Goal: Information Seeking & Learning: Learn about a topic

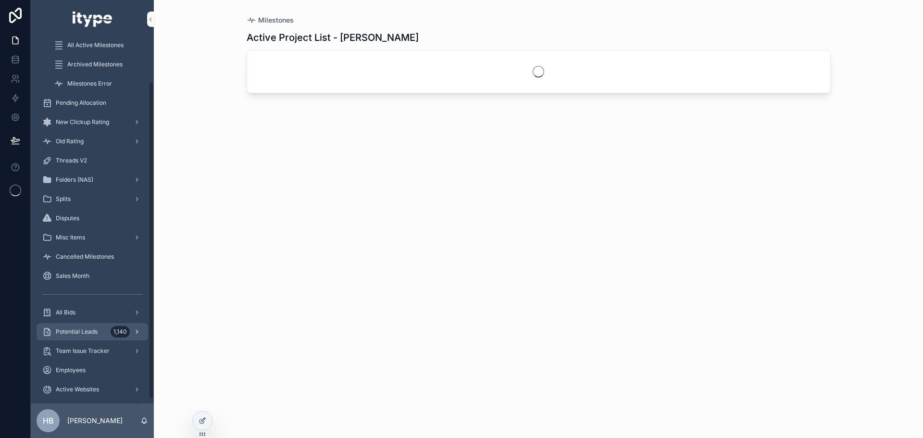
scroll to position [54, 0]
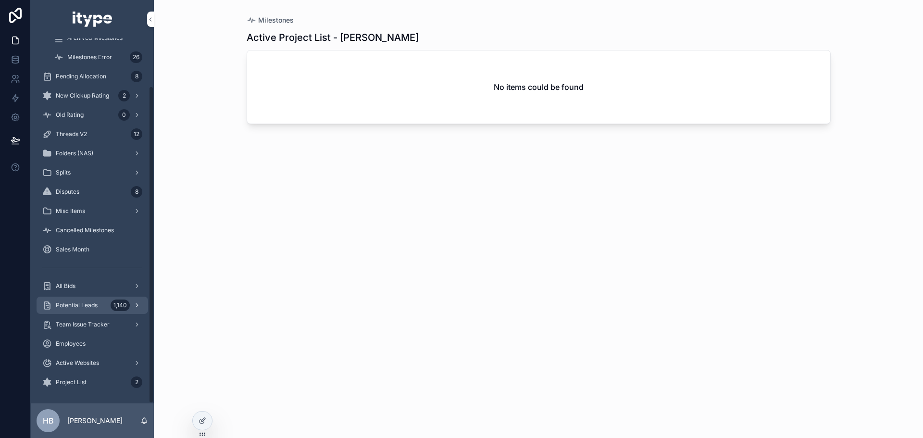
click at [95, 309] on div "Potential Leads 1,140" at bounding box center [92, 304] width 100 height 15
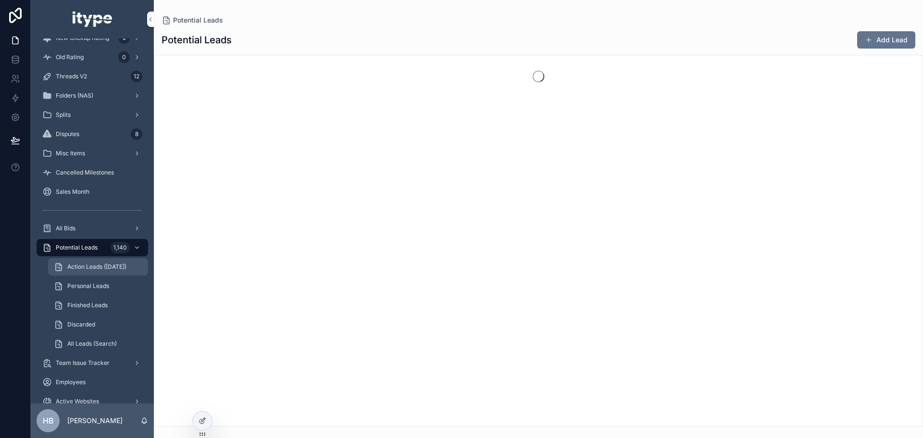
click at [105, 260] on div "Action Leads ([DATE])" at bounding box center [98, 266] width 88 height 15
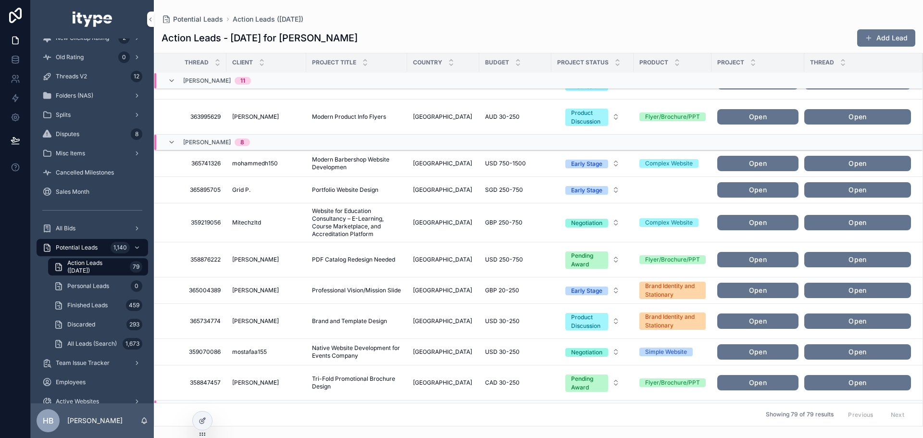
scroll to position [823, 0]
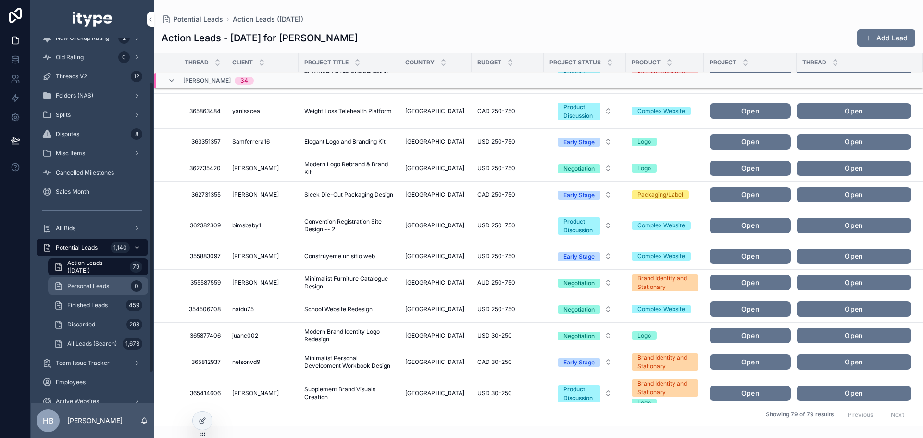
click at [106, 282] on span "Personal Leads" at bounding box center [88, 286] width 42 height 8
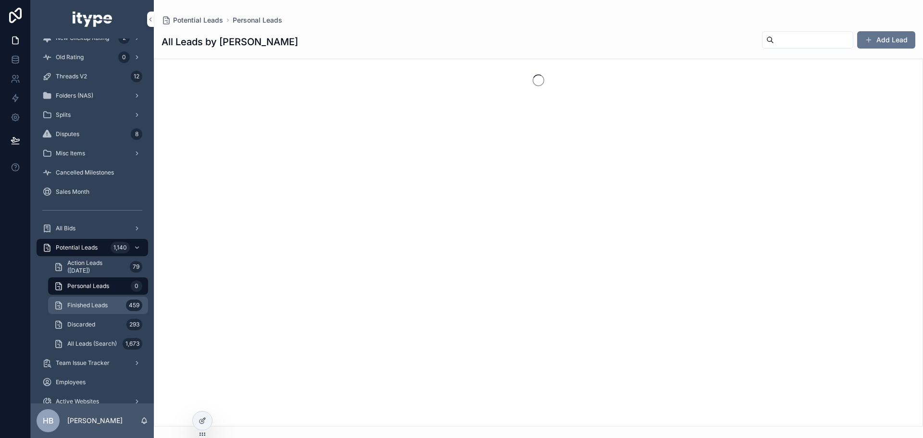
click at [106, 307] on span "Finished Leads" at bounding box center [87, 305] width 40 height 8
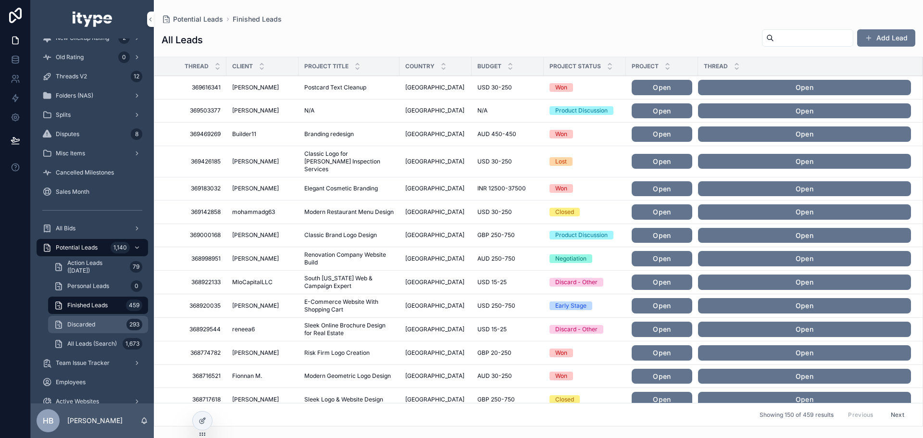
click at [112, 328] on div "Discarded 293" at bounding box center [98, 324] width 88 height 15
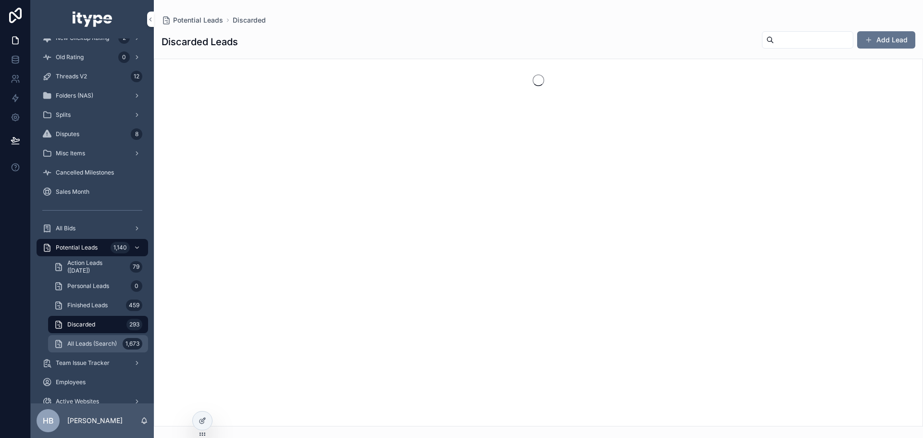
click at [108, 345] on span "All Leads (Search)" at bounding box center [91, 344] width 49 height 8
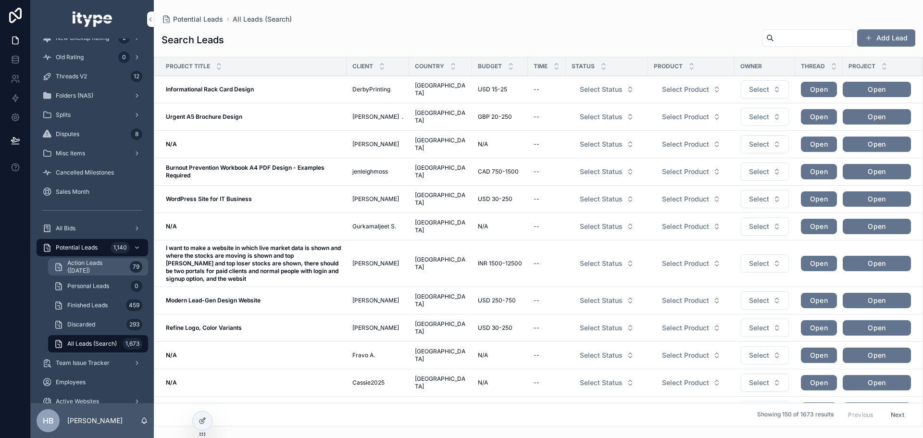
click at [111, 269] on span "Action Leads ([DATE])" at bounding box center [96, 266] width 59 height 15
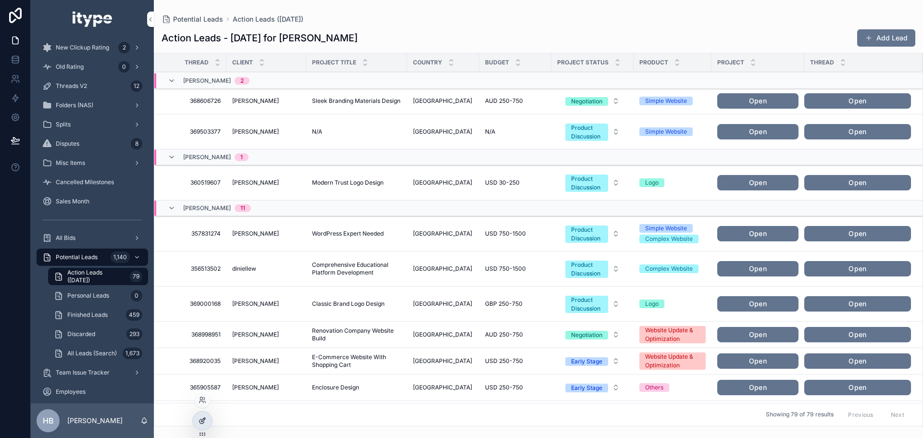
click at [200, 419] on icon at bounding box center [201, 421] width 4 height 4
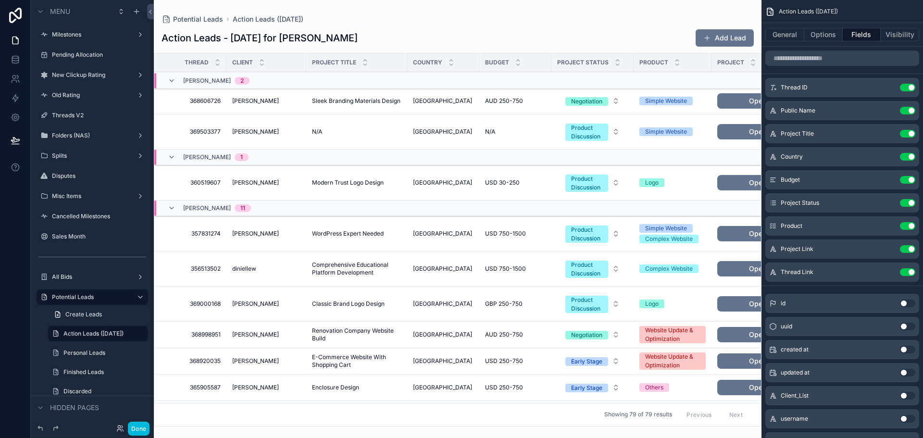
drag, startPoint x: 757, startPoint y: 110, endPoint x: 757, endPoint y: 215, distance: 104.7
click at [757, 215] on div "scrollable content" at bounding box center [457, 219] width 607 height 438
click at [873, 35] on button "Fields" at bounding box center [861, 34] width 38 height 13
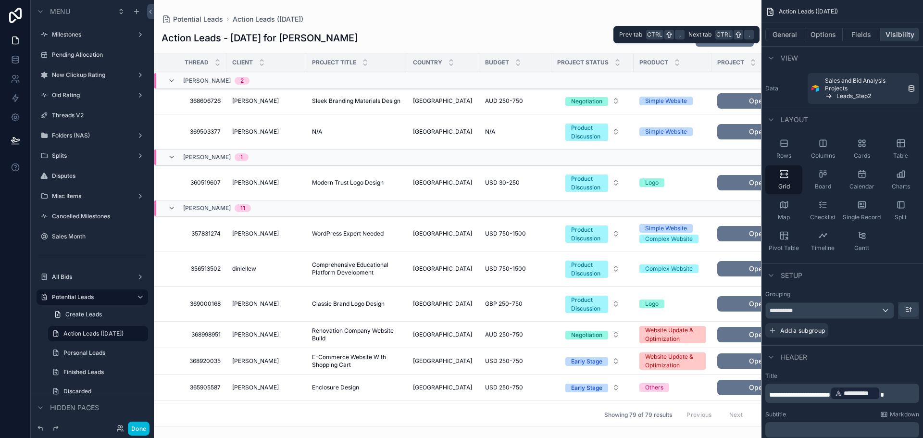
click at [882, 35] on button "Visibility" at bounding box center [899, 34] width 38 height 13
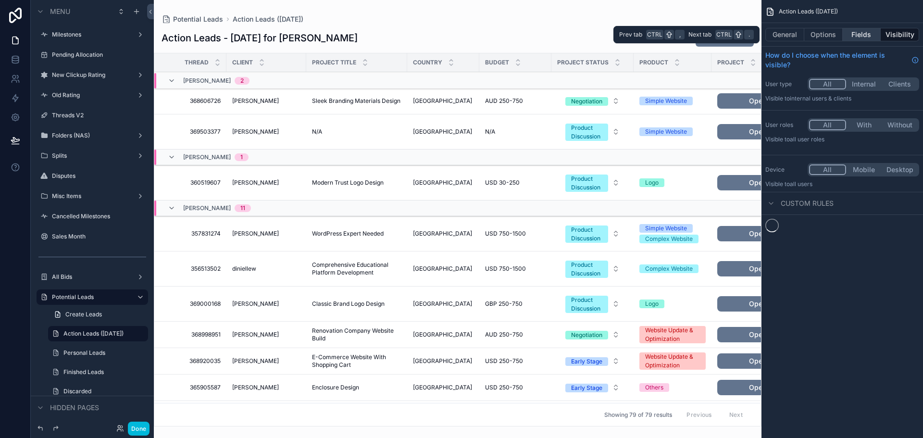
click at [864, 36] on button "Fields" at bounding box center [861, 34] width 38 height 13
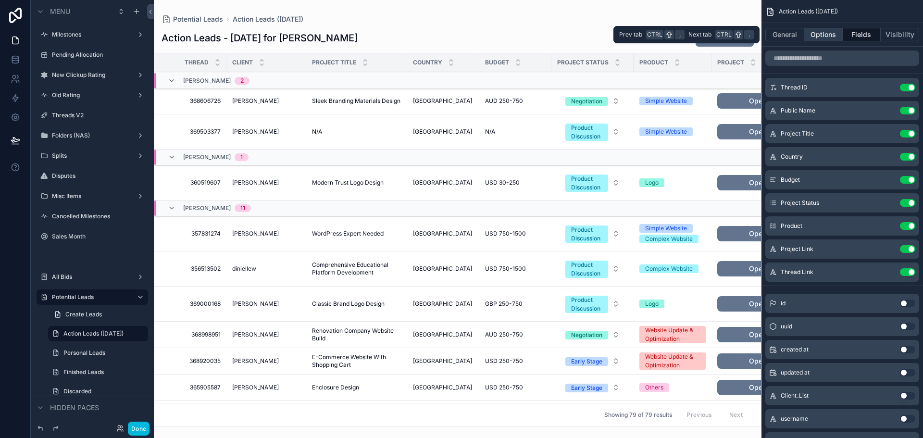
click at [817, 36] on button "Options" at bounding box center [823, 34] width 38 height 13
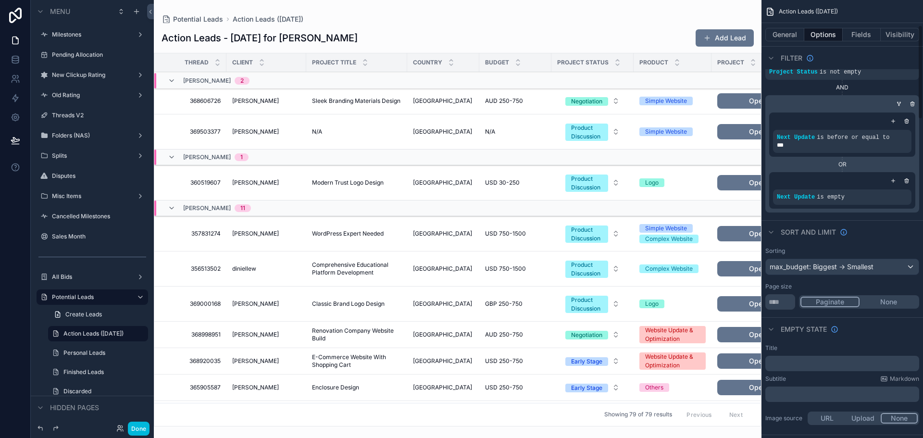
scroll to position [144, 0]
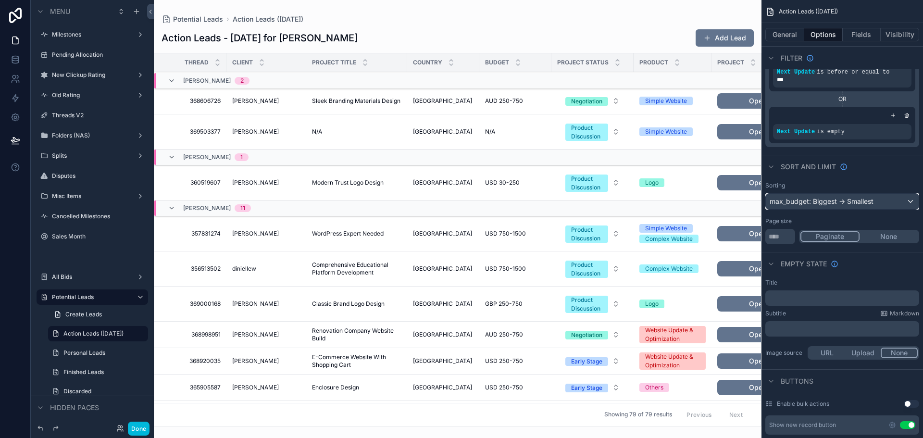
click at [850, 198] on div "max_budget: Biggest -> Smallest" at bounding box center [841, 201] width 153 height 15
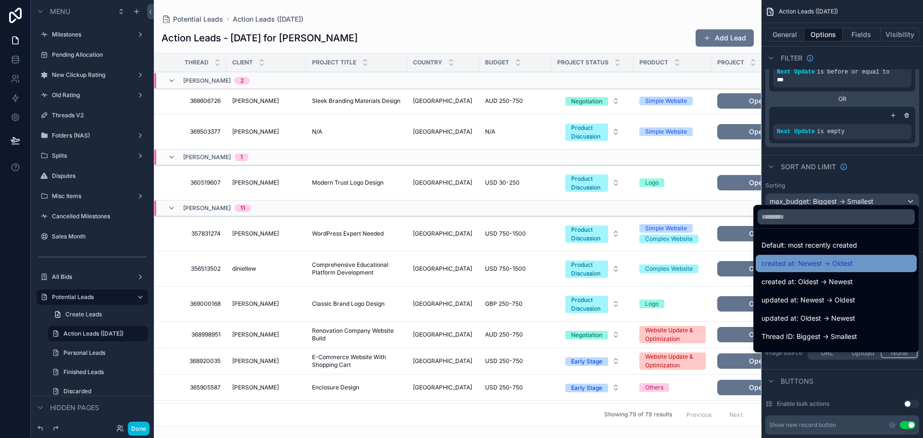
click at [839, 263] on span "created at: Newest -> Oldest" at bounding box center [806, 264] width 91 height 12
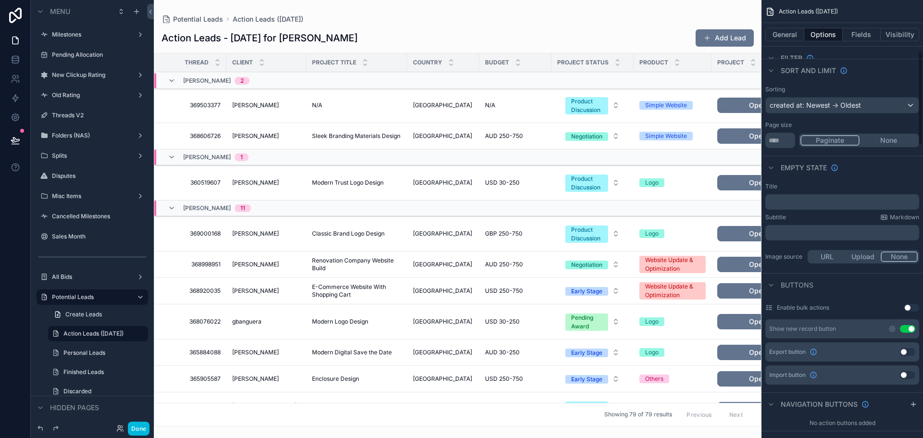
scroll to position [192, 0]
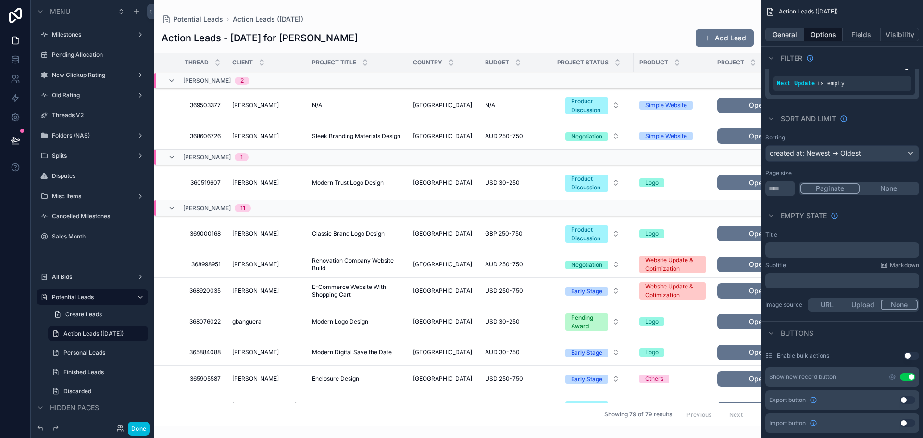
click at [779, 34] on button "General" at bounding box center [784, 34] width 39 height 13
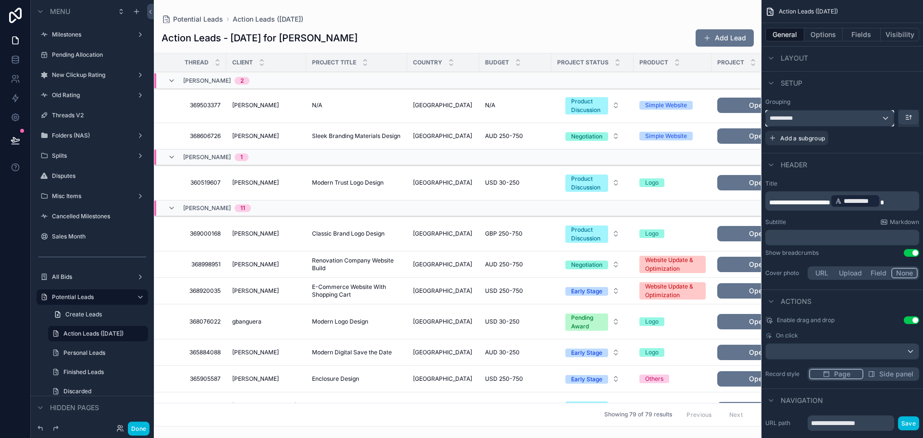
click at [836, 121] on div "**********" at bounding box center [829, 118] width 128 height 15
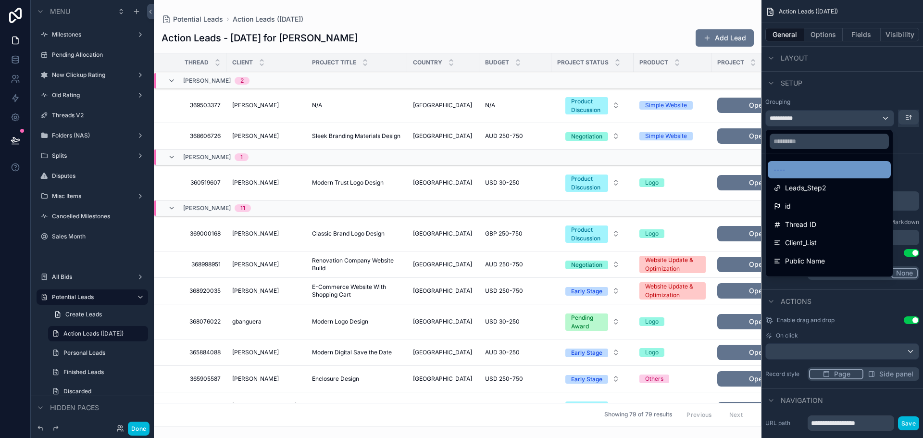
click at [825, 173] on div "----" at bounding box center [828, 170] width 111 height 12
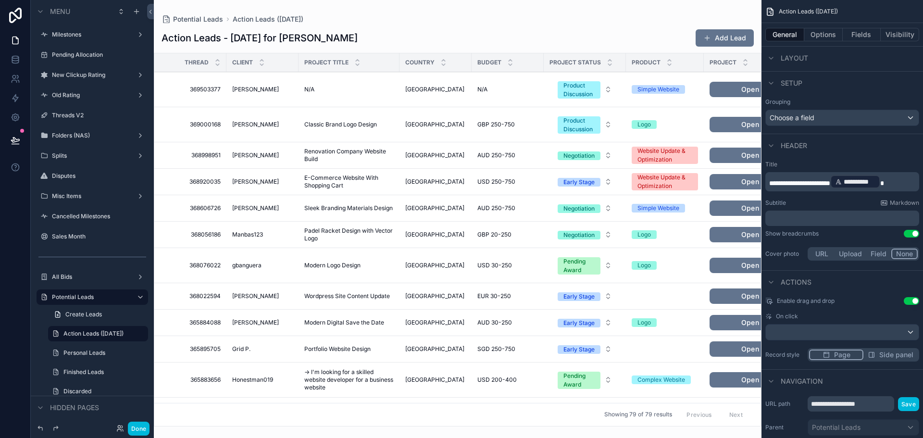
click at [443, 89] on div "China [GEOGRAPHIC_DATA]" at bounding box center [435, 90] width 61 height 8
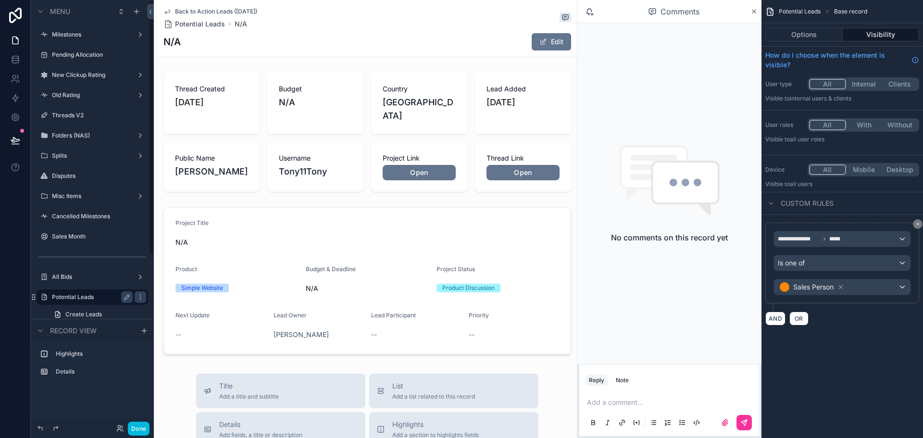
click at [99, 299] on label "Potential Leads" at bounding box center [90, 297] width 77 height 8
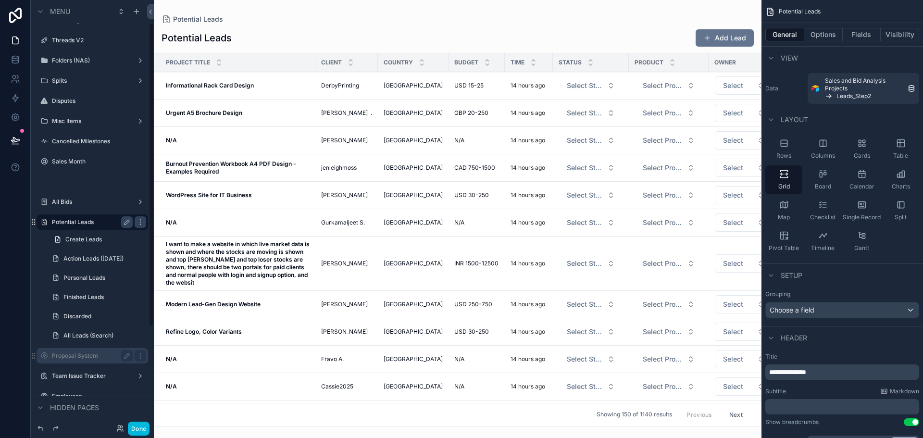
scroll to position [144, 0]
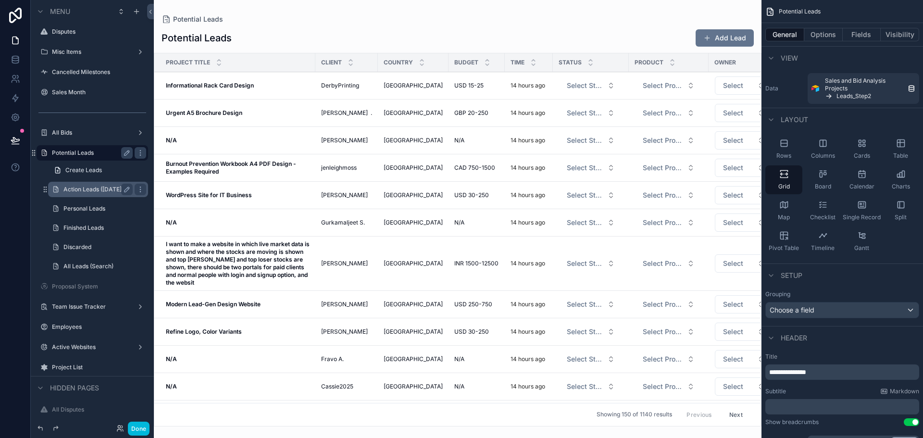
click at [98, 188] on label "Action Leads ([DATE])" at bounding box center [95, 189] width 65 height 8
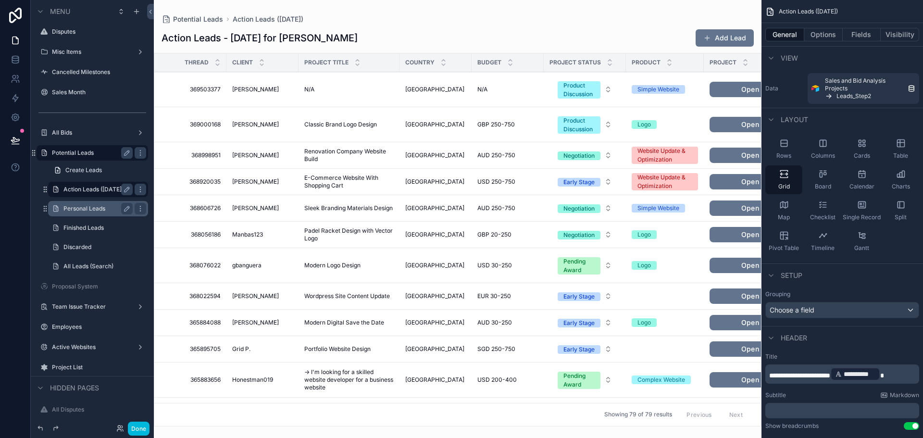
click at [93, 214] on div "Personal Leads" at bounding box center [98, 208] width 96 height 15
click at [95, 209] on label "Personal Leads" at bounding box center [95, 209] width 65 height 8
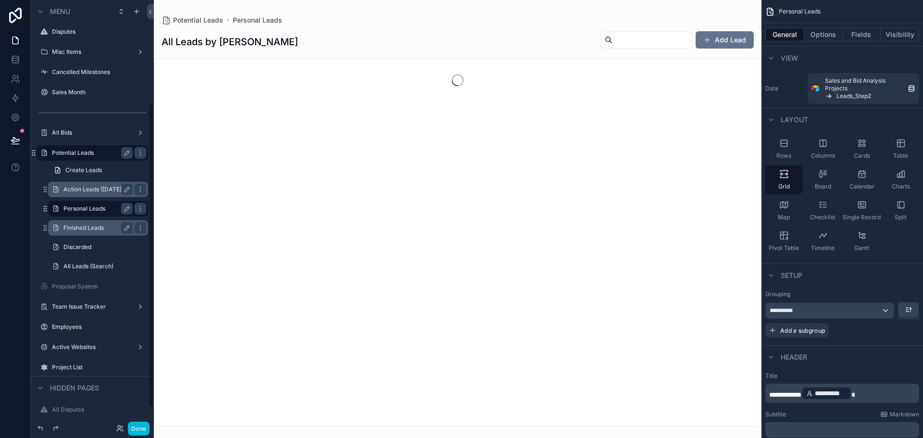
click at [93, 230] on label "Finished Leads" at bounding box center [95, 228] width 65 height 8
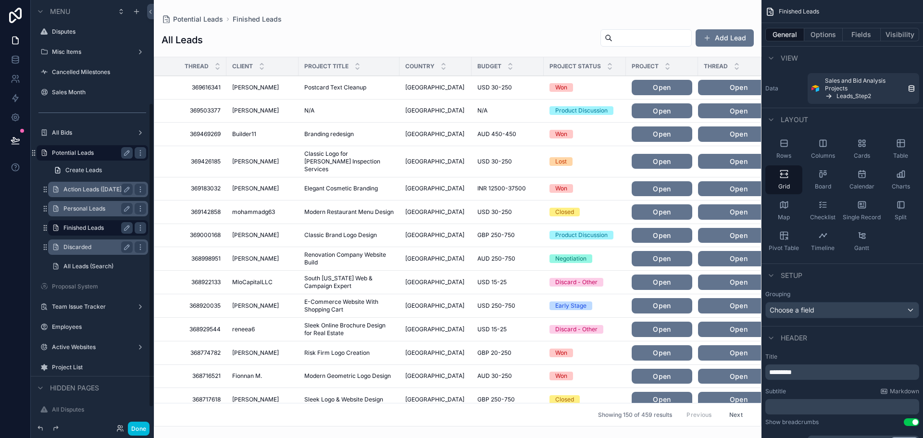
click at [90, 251] on div "Discarded" at bounding box center [97, 247] width 69 height 12
click at [93, 267] on label "All Leads (Search)" at bounding box center [95, 266] width 65 height 8
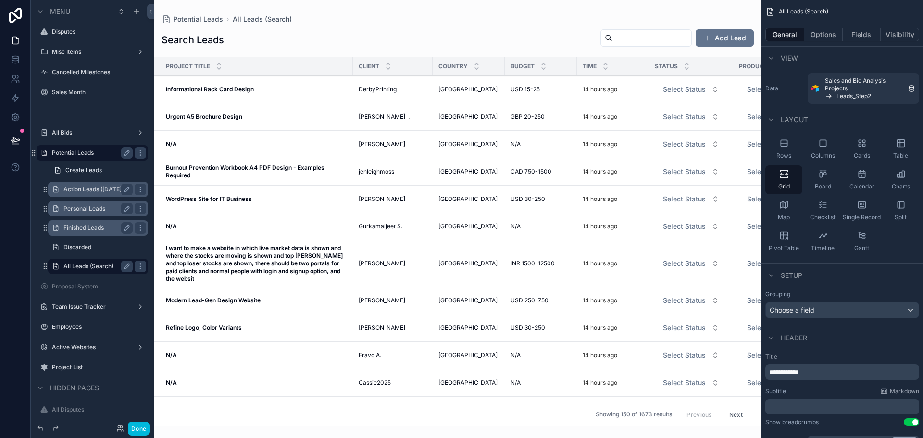
click at [248, 86] on div "scrollable content" at bounding box center [457, 219] width 607 height 438
click at [244, 90] on strong "Informational Rack Card Design" at bounding box center [210, 89] width 88 height 7
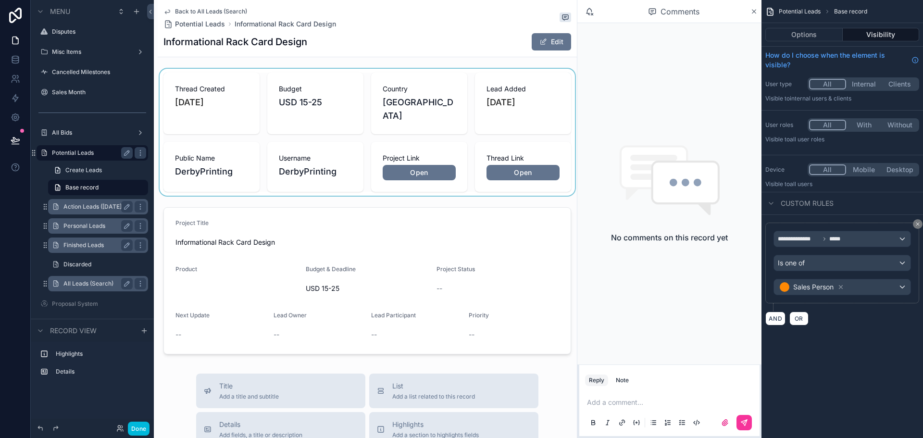
click at [516, 158] on div "scrollable content" at bounding box center [367, 132] width 419 height 127
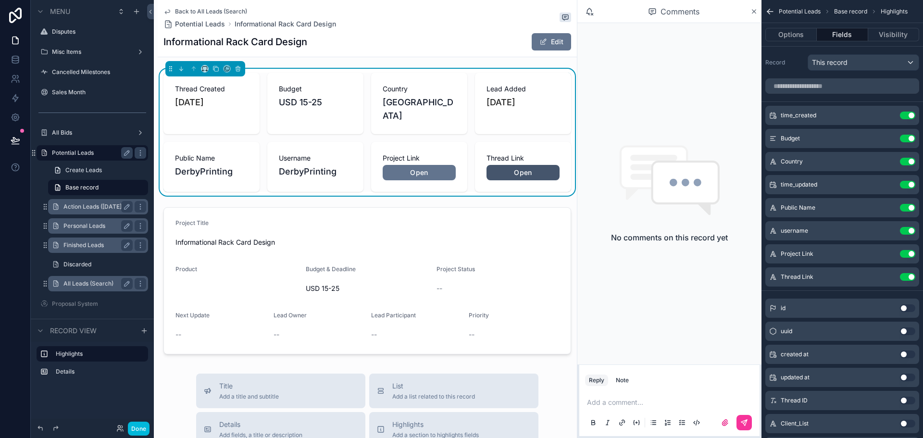
click at [516, 165] on link "Open" at bounding box center [522, 172] width 73 height 15
